Goal: Find specific page/section: Find specific page/section

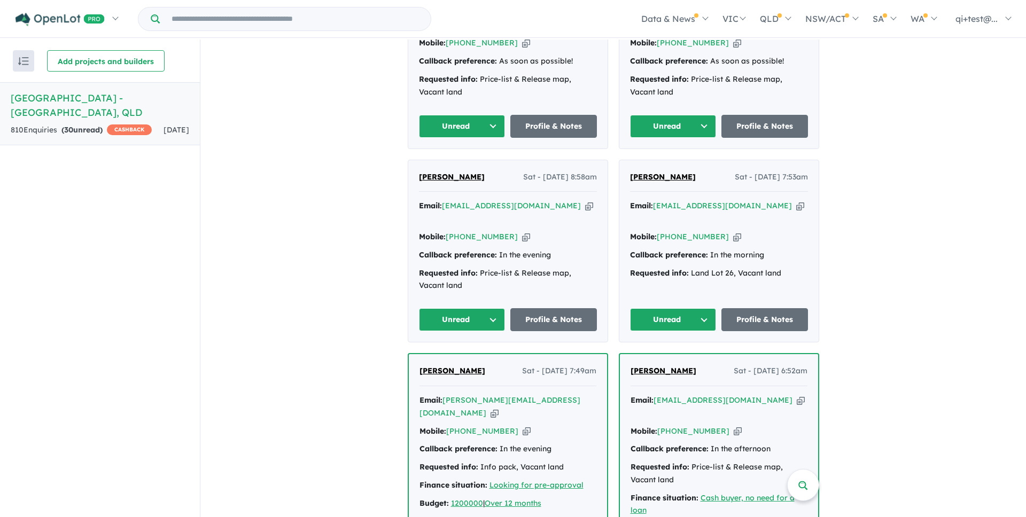
scroll to position [918, 0]
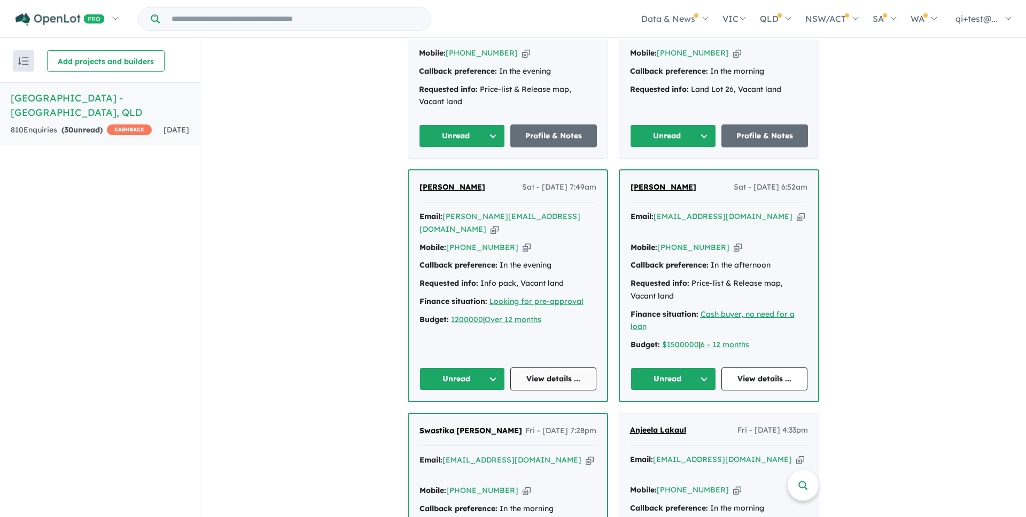
click at [568, 368] on link "View details ..." at bounding box center [553, 379] width 86 height 23
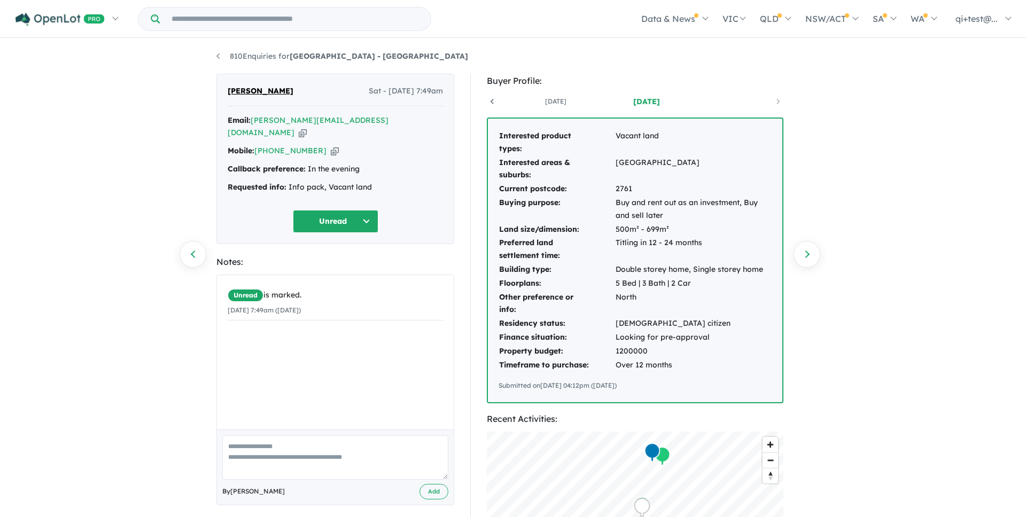
click at [613, 219] on td "Buying purpose:" at bounding box center [557, 209] width 117 height 27
click at [307, 127] on icon "button" at bounding box center [303, 132] width 8 height 11
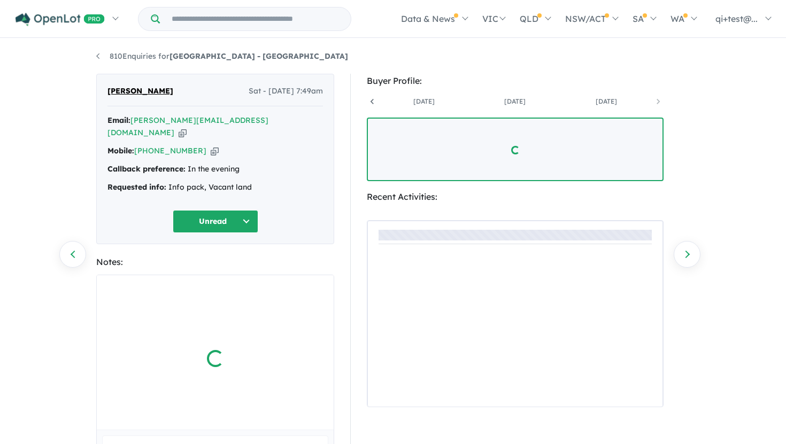
scroll to position [0, 170]
